Goal: Transaction & Acquisition: Purchase product/service

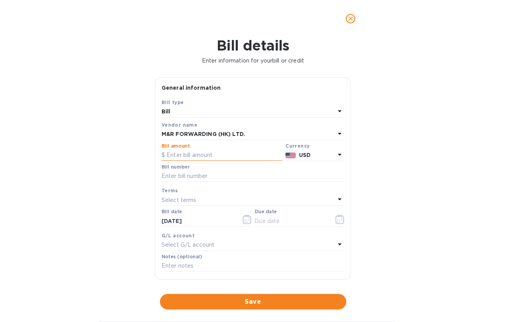
click at [211, 156] on input "text" at bounding box center [222, 156] width 121 height 12
type input "1,801.90"
click at [219, 175] on input "text" at bounding box center [253, 177] width 183 height 12
click at [211, 173] on input "text" at bounding box center [253, 177] width 183 height 12
paste input "PL00028379"
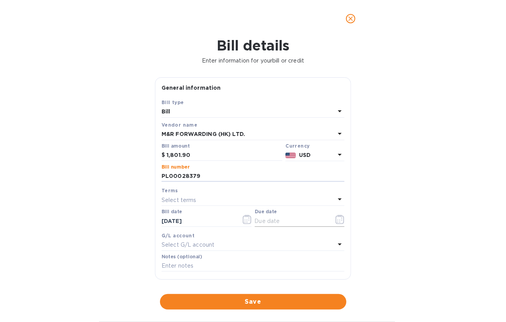
type input "PL00028379"
click at [338, 220] on icon "button" at bounding box center [338, 220] width 1 height 1
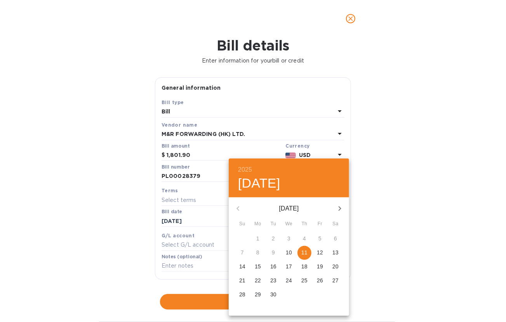
click at [305, 251] on p "11" at bounding box center [305, 253] width 6 height 8
type input "[DATE]"
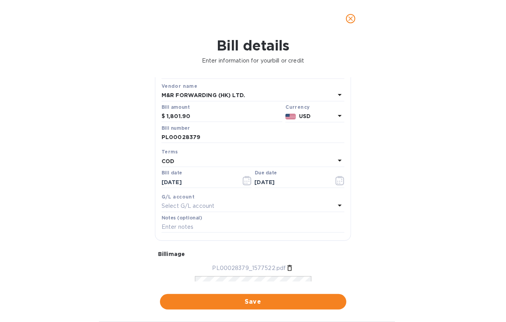
scroll to position [78, 0]
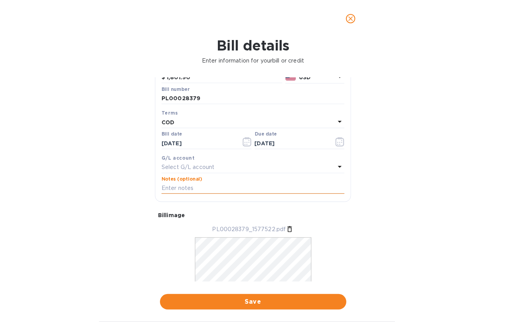
click at [214, 188] on input "text" at bounding box center [253, 189] width 183 height 12
paste input "S00002881"
type input "S00002881"
click at [278, 305] on span "Save" at bounding box center [253, 301] width 174 height 9
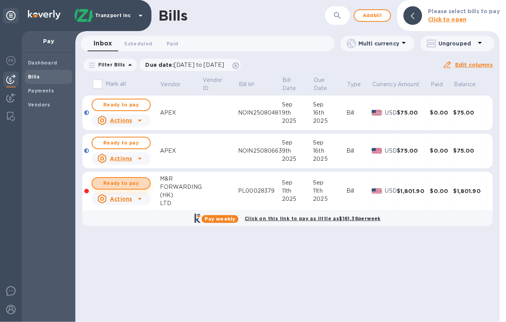
click at [126, 183] on span "Ready to pay" at bounding box center [121, 183] width 45 height 9
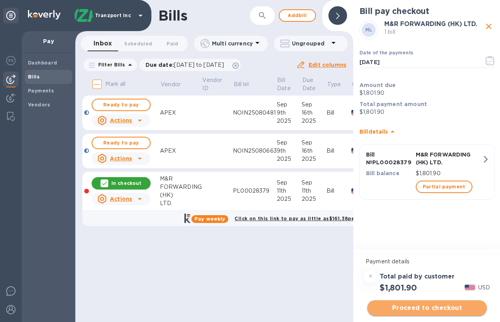
click at [443, 307] on span "Proceed to checkout" at bounding box center [427, 307] width 107 height 9
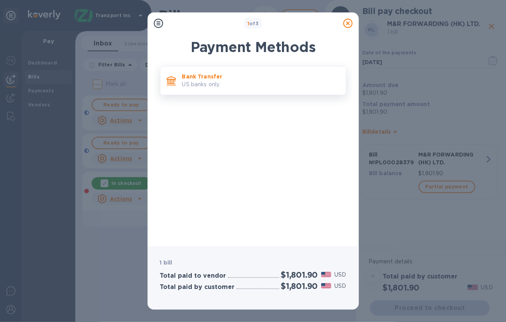
click at [208, 77] on p "Bank Transfer" at bounding box center [261, 77] width 158 height 8
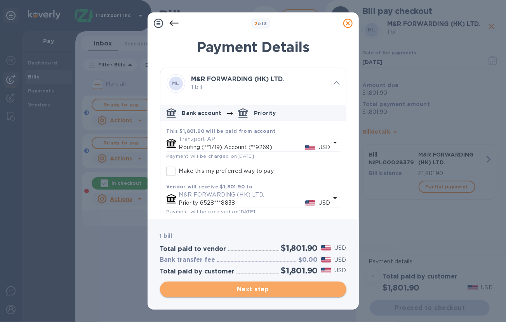
click at [275, 288] on span "Next step" at bounding box center [253, 289] width 174 height 9
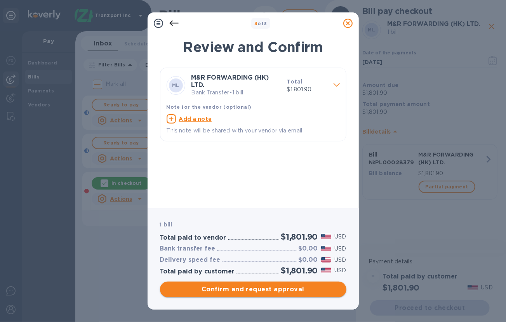
click at [275, 288] on span "Confirm and request approval" at bounding box center [253, 289] width 174 height 9
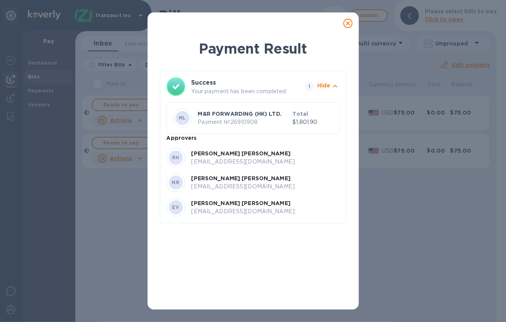
click at [348, 22] on icon at bounding box center [348, 23] width 9 height 9
